Goal: Find contact information: Find contact information

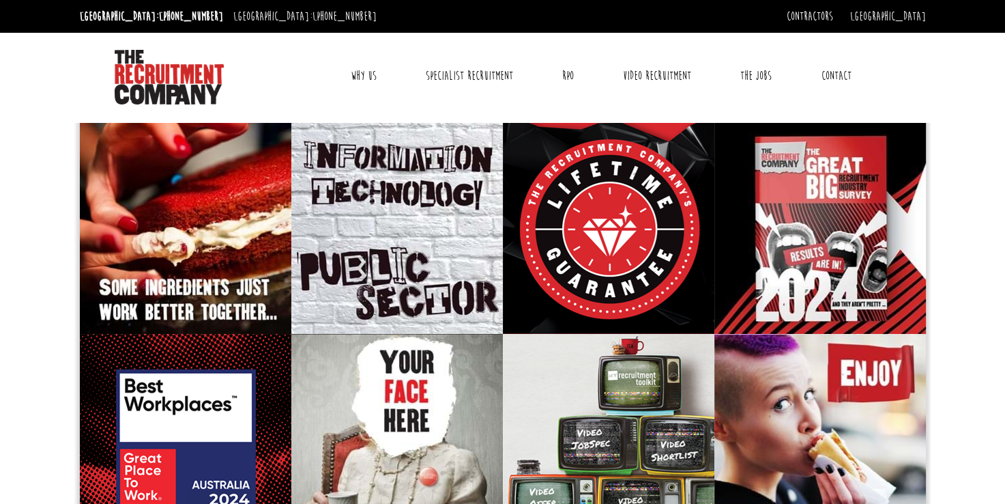
click at [838, 75] on link "Contact" at bounding box center [836, 76] width 51 height 34
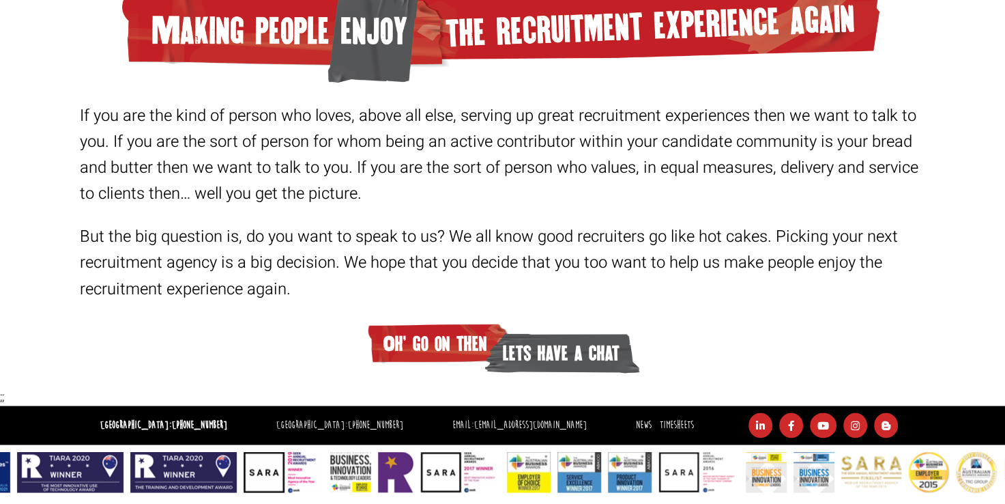
scroll to position [2144, 0]
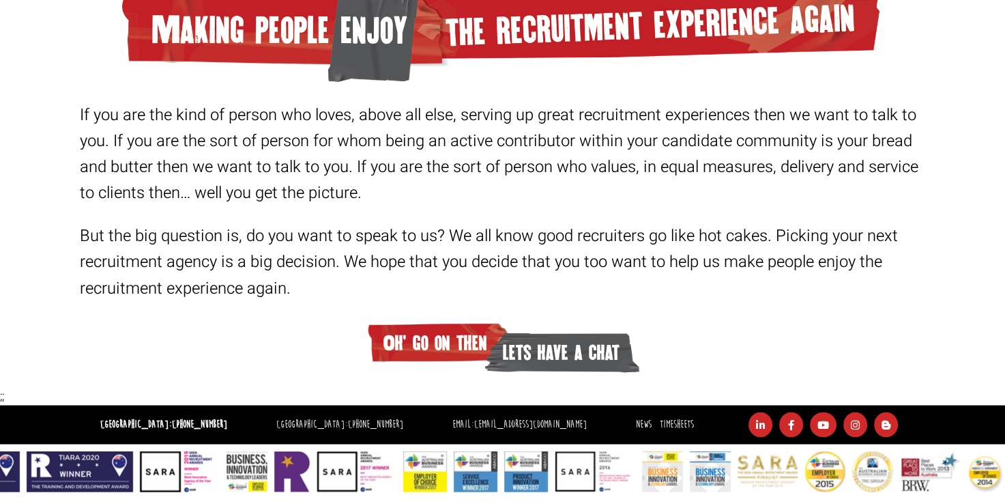
drag, startPoint x: 555, startPoint y: 424, endPoint x: 429, endPoint y: 431, distance: 125.8
click at [429, 431] on ul "[GEOGRAPHIC_DATA]: [PHONE_NUMBER] [GEOGRAPHIC_DATA]: [PHONE_NUMBER] Email: [EMA…" at bounding box center [501, 424] width 850 height 25
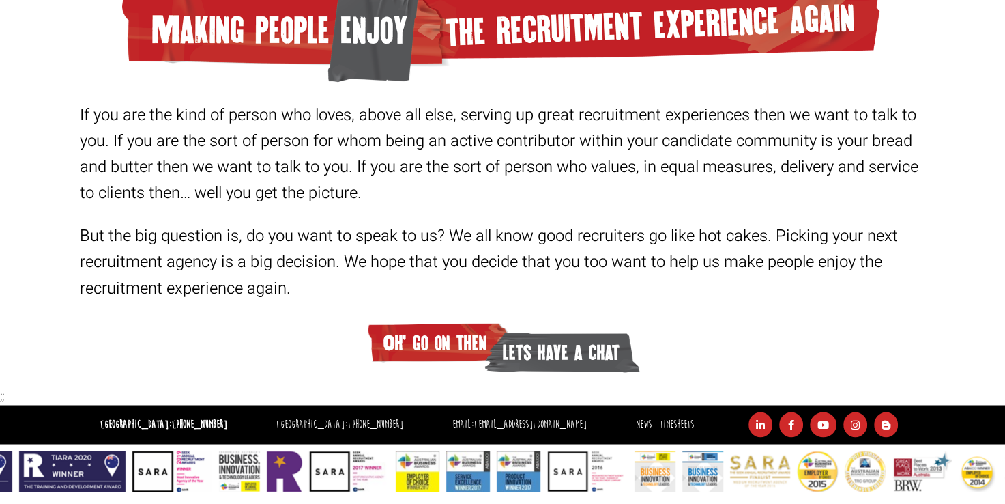
copy link "[EMAIL_ADDRESS][DOMAIN_NAME]"
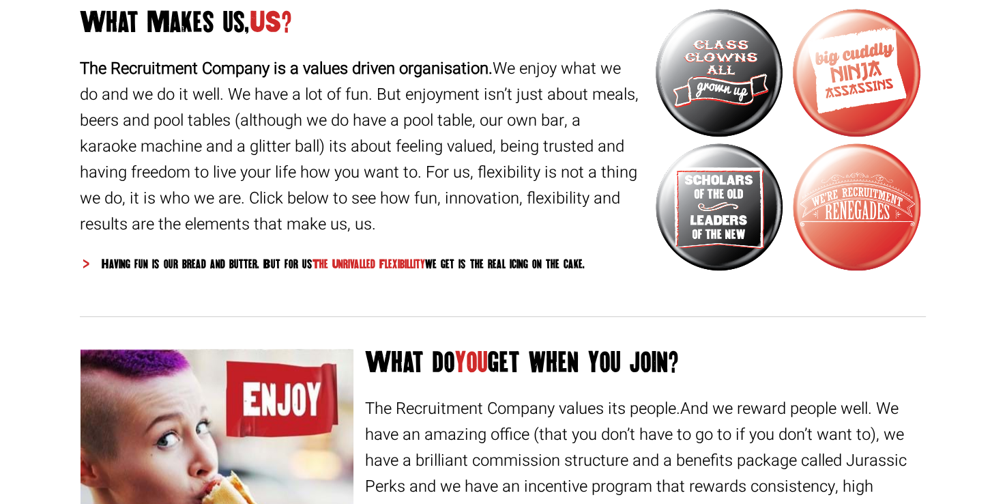
scroll to position [779, 0]
